Goal: Find specific page/section: Find specific page/section

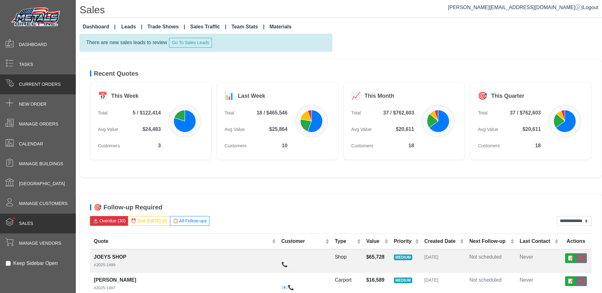
click at [35, 83] on span "Current Orders" at bounding box center [40, 84] width 42 height 7
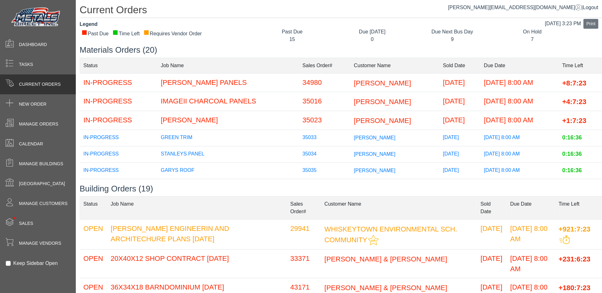
click at [233, 45] on h3 "Materials Orders (20)" at bounding box center [341, 50] width 522 height 10
click at [161, 170] on td "GARYS ROOF" at bounding box center [228, 171] width 142 height 16
click at [169, 167] on td "GARYS ROOF" at bounding box center [228, 171] width 142 height 16
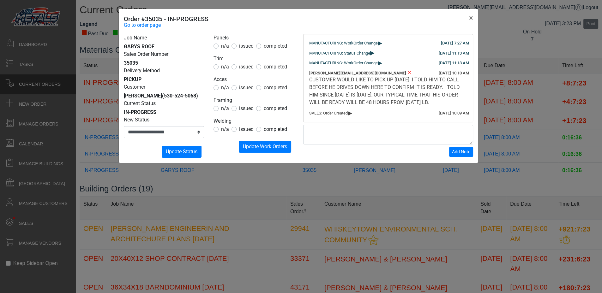
click at [223, 151] on div "Submitting Update Work Orders" at bounding box center [254, 147] width 80 height 12
click at [470, 18] on button "×" at bounding box center [471, 18] width 14 height 18
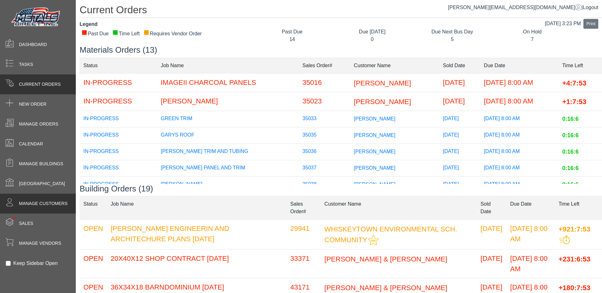
click at [35, 204] on span "Manage Customers" at bounding box center [43, 204] width 49 height 7
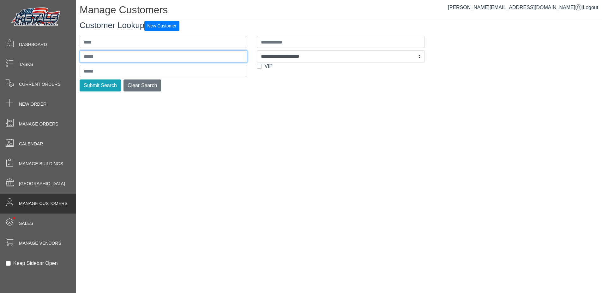
click at [112, 58] on input "text" at bounding box center [164, 57] width 168 height 12
click at [121, 40] on input "text" at bounding box center [164, 42] width 168 height 12
